Goal: Transaction & Acquisition: Purchase product/service

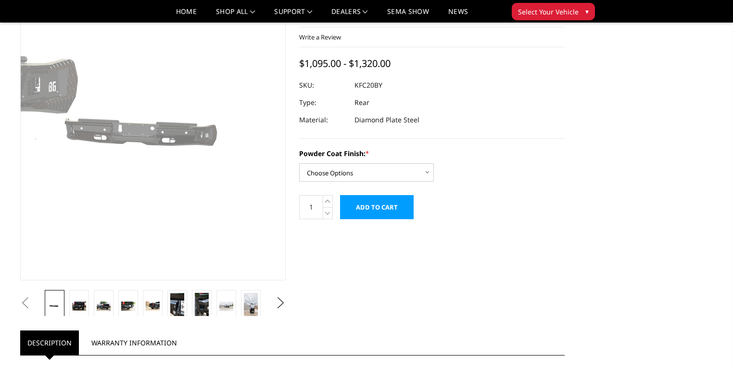
scroll to position [76, 0]
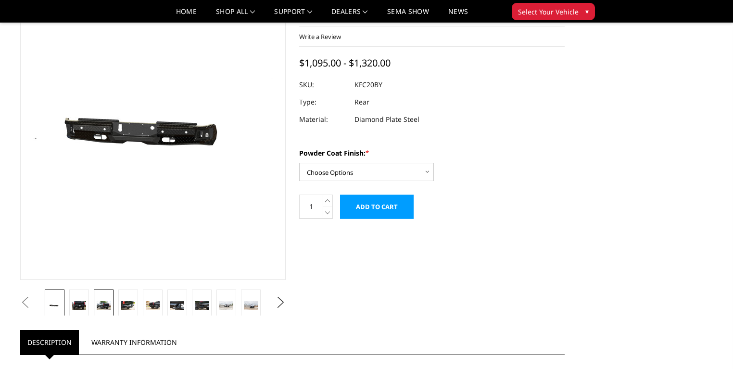
click at [111, 301] on img at bounding box center [104, 305] width 14 height 9
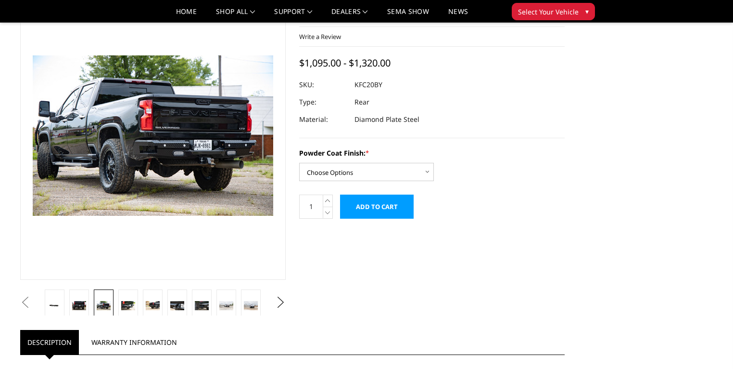
scroll to position [62, 0]
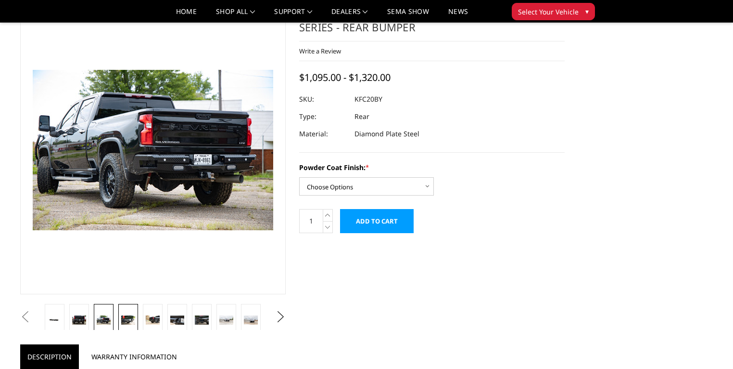
click at [135, 315] on img at bounding box center [128, 319] width 14 height 9
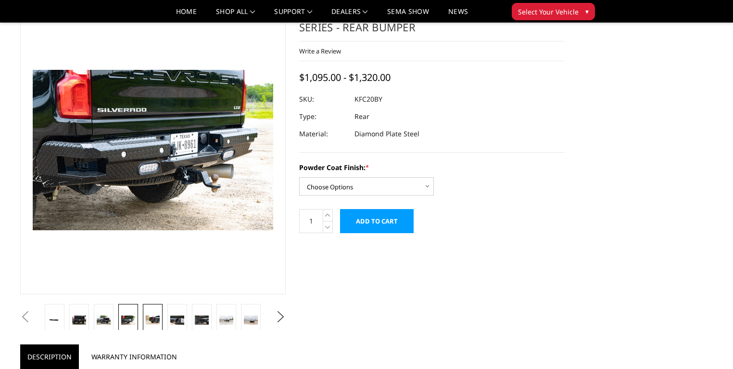
click at [160, 315] on img at bounding box center [153, 319] width 14 height 9
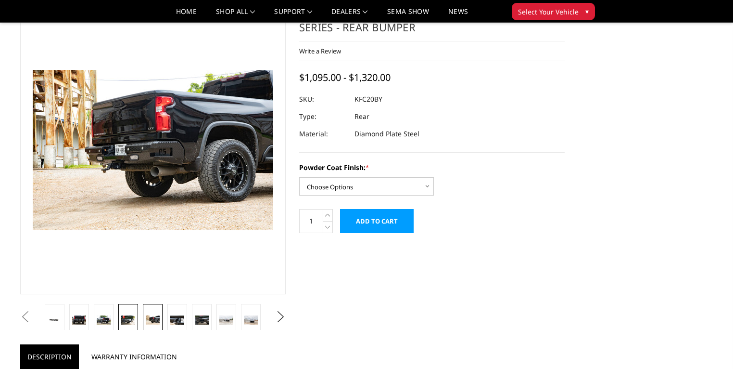
click at [135, 315] on img at bounding box center [128, 319] width 14 height 9
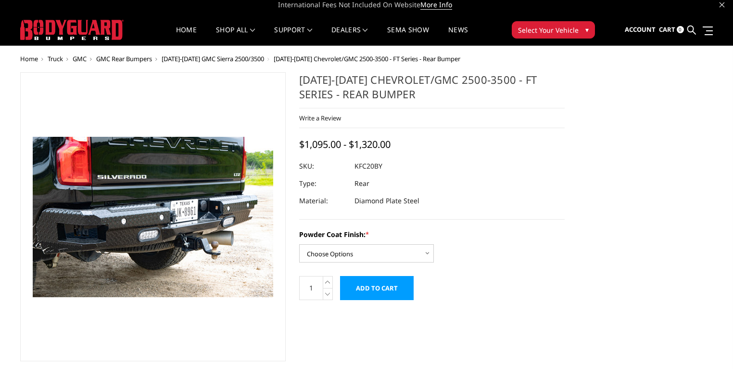
scroll to position [0, 0]
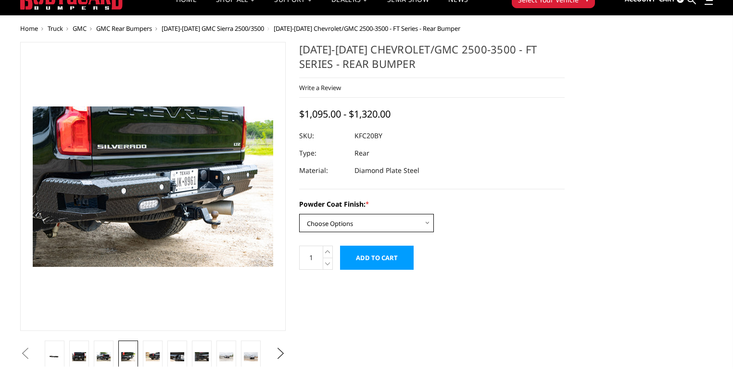
drag, startPoint x: 377, startPoint y: 254, endPoint x: 385, endPoint y: 256, distance: 8.3
click at [378, 232] on select "Choose Options Bare Metal Gloss Black Powder Coat Textured Black Powder Coat" at bounding box center [366, 223] width 135 height 18
click at [351, 231] on select "Choose Options Bare Metal Gloss Black Powder Coat Textured Black Powder Coat" at bounding box center [366, 222] width 135 height 18
select select "3418"
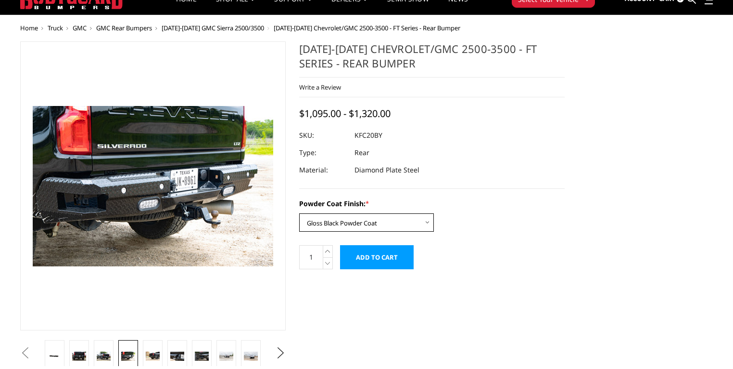
click at [300, 231] on select "Choose Options Bare Metal Gloss Black Powder Coat Textured Black Powder Coat" at bounding box center [366, 222] width 135 height 18
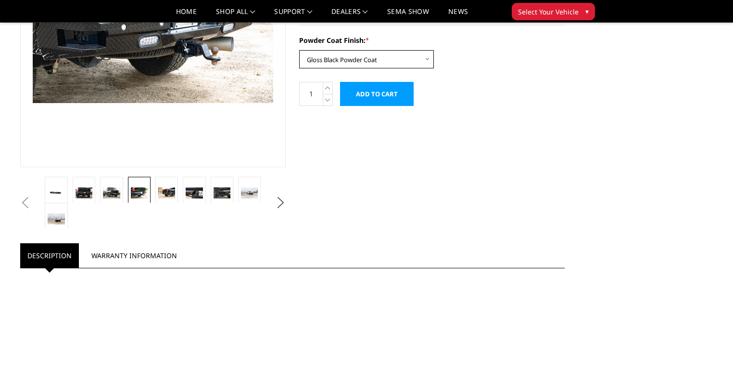
scroll to position [190, 0]
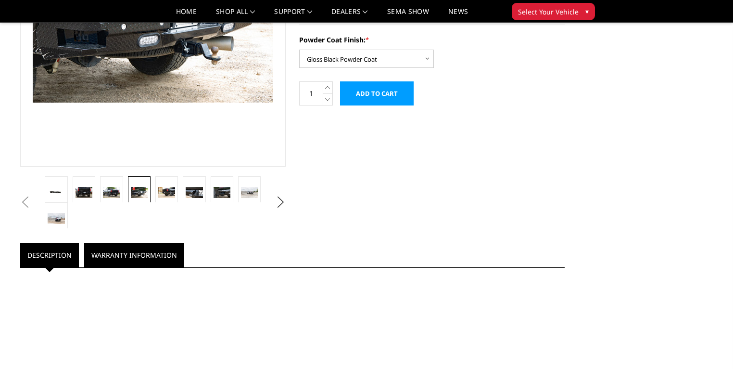
click at [184, 242] on link "Warranty Information" at bounding box center [134, 254] width 100 height 25
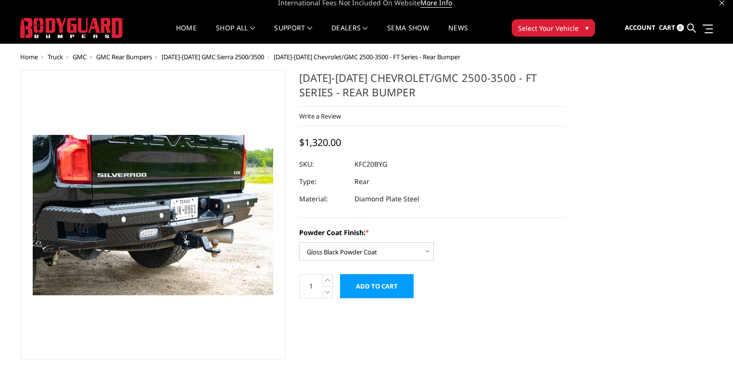
scroll to position [0, 0]
